Goal: Obtain resource: Download file/media

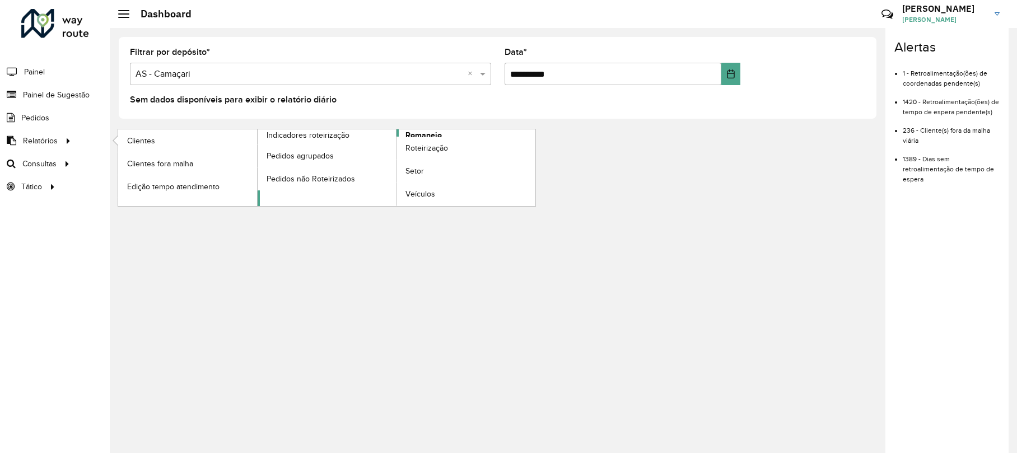
click at [410, 132] on span "Romaneio" at bounding box center [423, 135] width 36 height 12
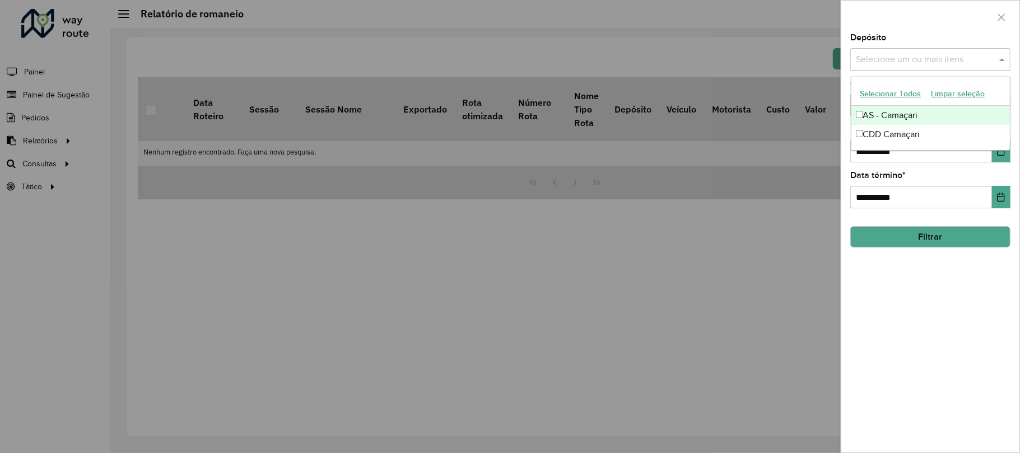
click at [972, 66] on input "text" at bounding box center [924, 59] width 143 height 13
click at [889, 134] on div "CDD Camaçari" at bounding box center [930, 134] width 158 height 19
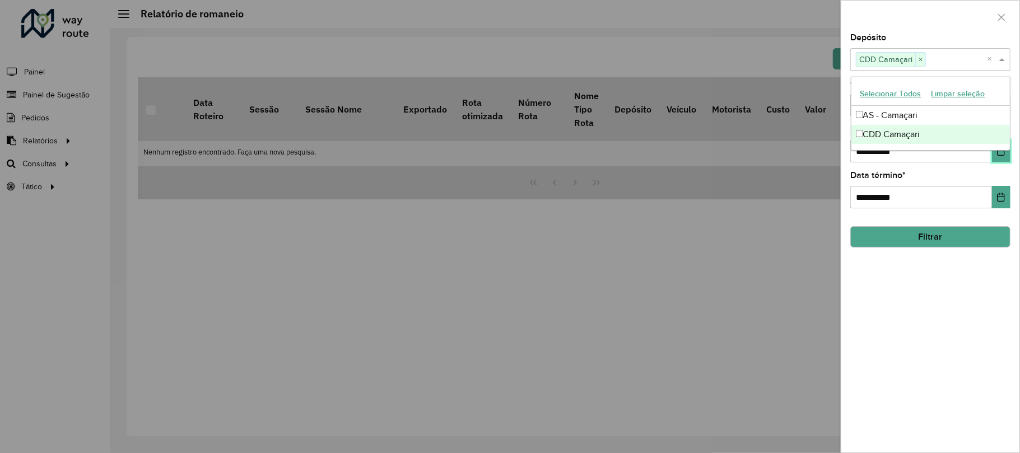
click at [1000, 157] on button "Choose Date" at bounding box center [1001, 151] width 18 height 22
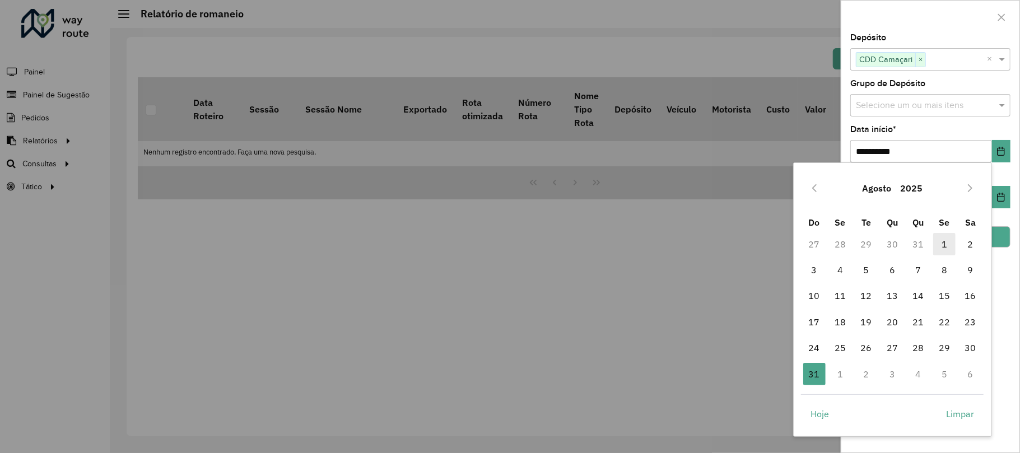
click at [939, 246] on span "1" at bounding box center [944, 244] width 22 height 22
type input "**********"
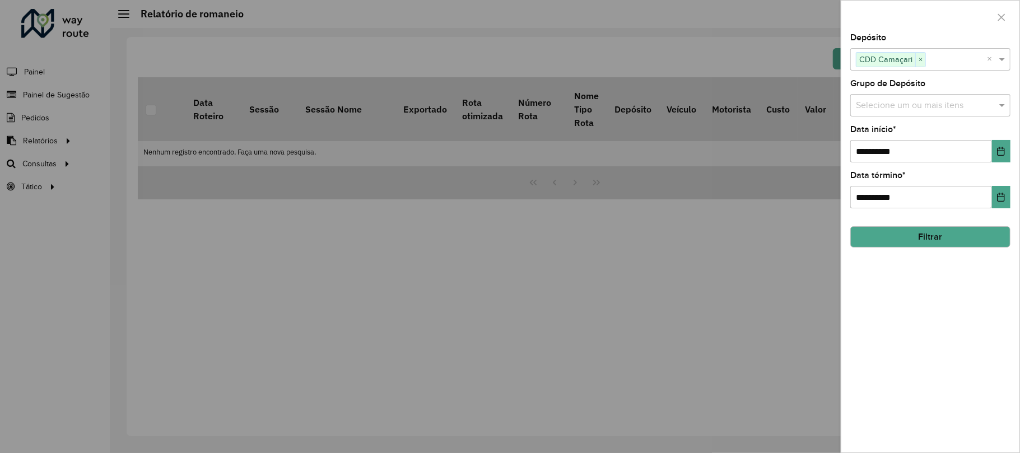
click at [961, 240] on button "Filtrar" at bounding box center [930, 236] width 160 height 21
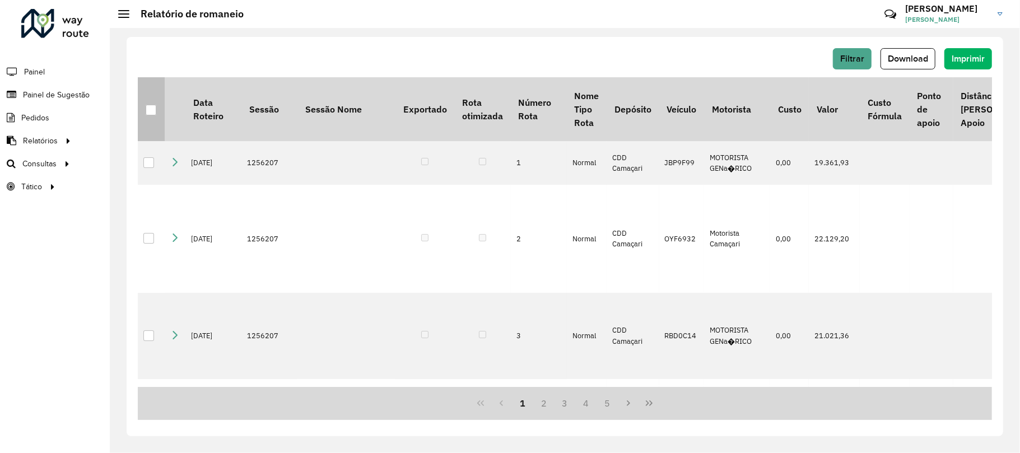
click at [152, 111] on div at bounding box center [151, 110] width 11 height 11
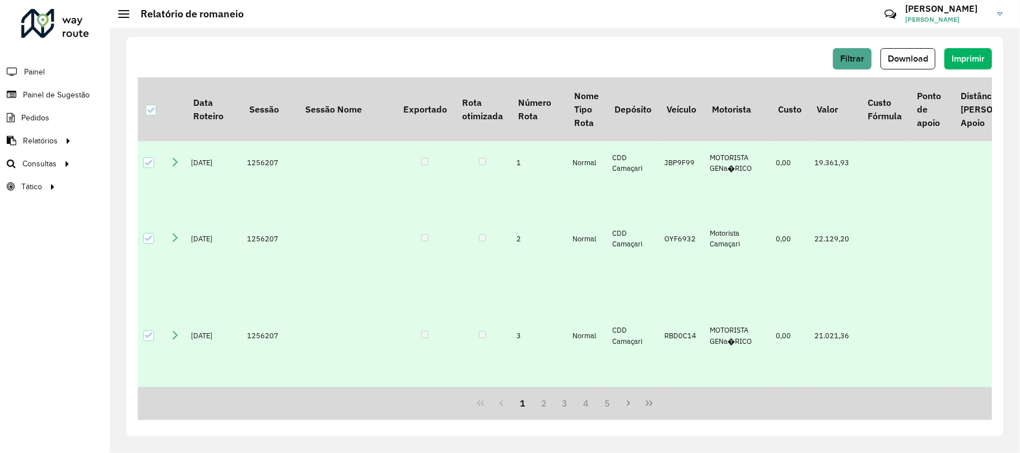
click at [895, 52] on button "Download" at bounding box center [907, 58] width 55 height 21
